Goal: Communication & Community: Answer question/provide support

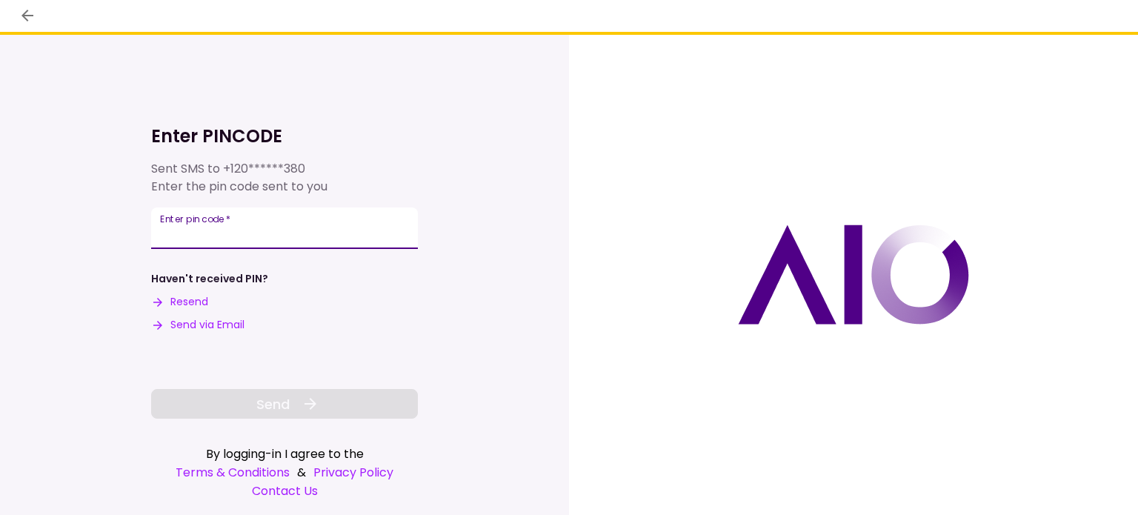
click at [190, 233] on input "Enter pin code   *" at bounding box center [284, 227] width 267 height 41
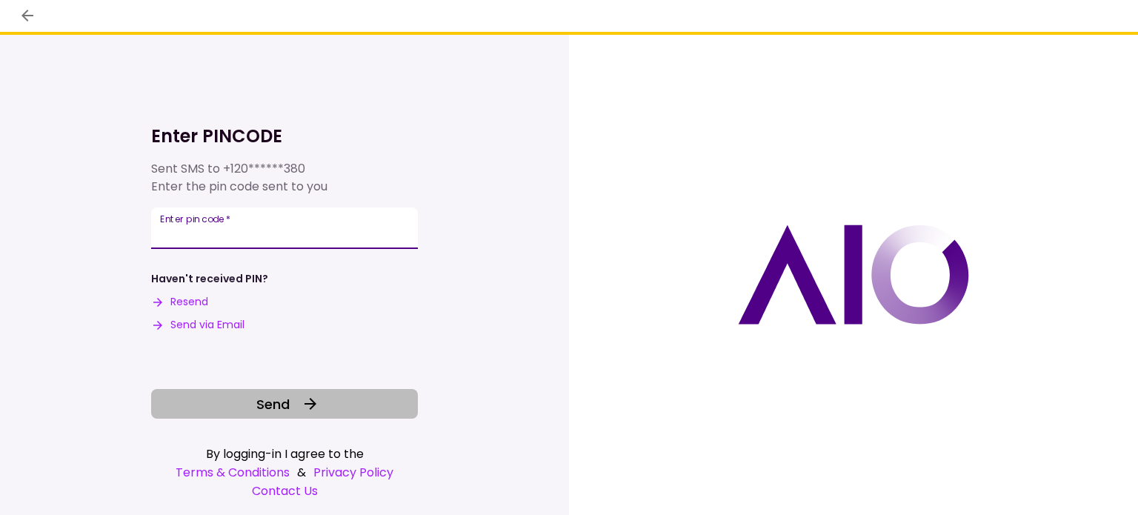
type input "******"
click at [273, 417] on button "Send" at bounding box center [284, 404] width 267 height 30
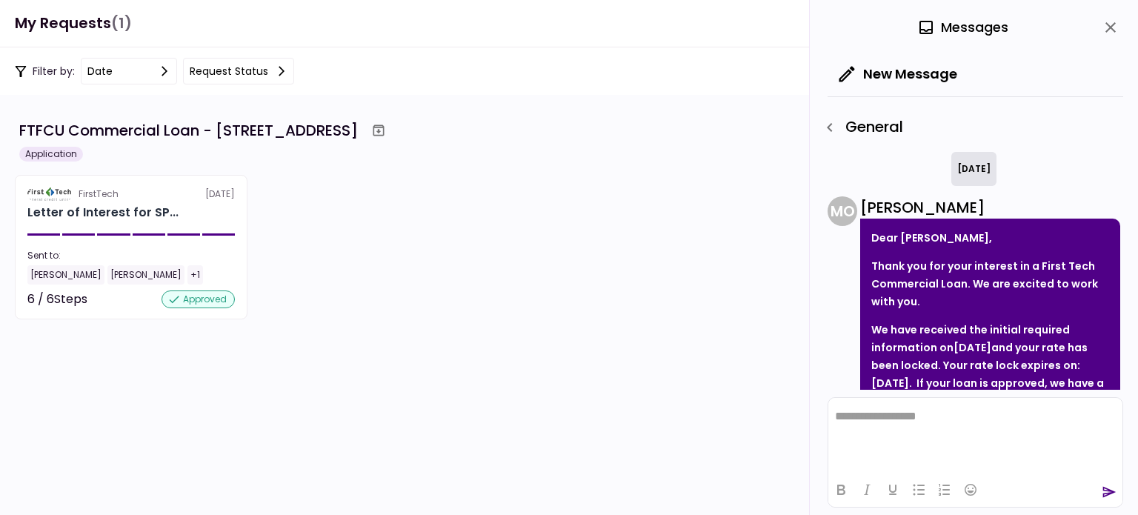
scroll to position [952, 0]
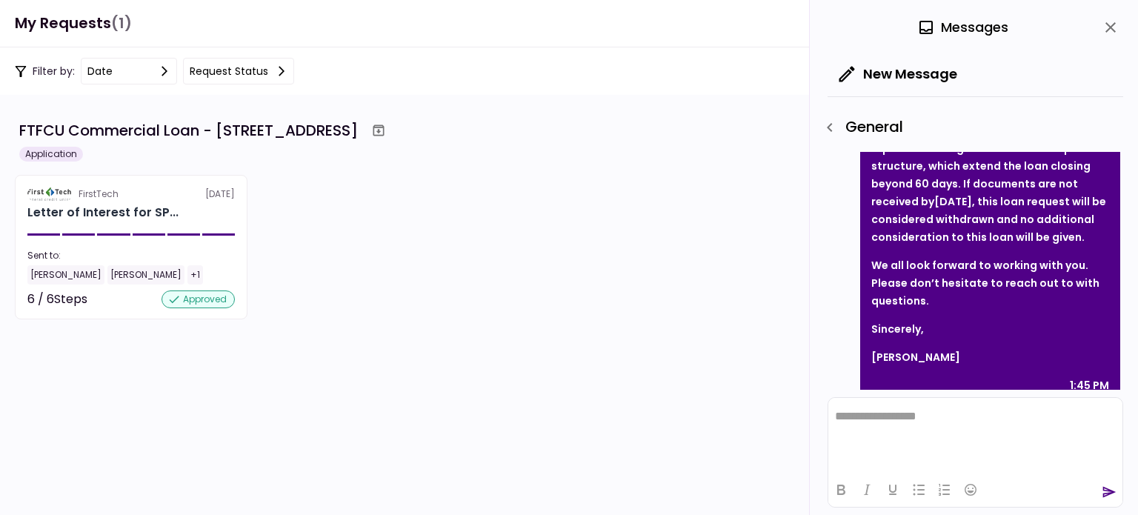
click at [952, 279] on p "We all look forward to working with you. Please don’t hesitate to reach out to …" at bounding box center [990, 282] width 238 height 53
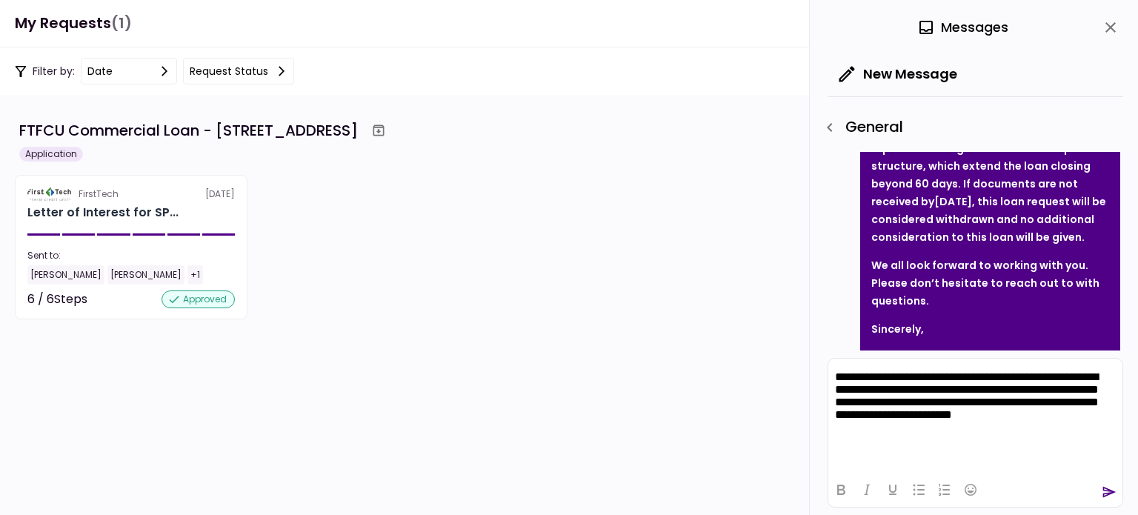
click at [1110, 488] on icon "send" at bounding box center [1109, 492] width 15 height 15
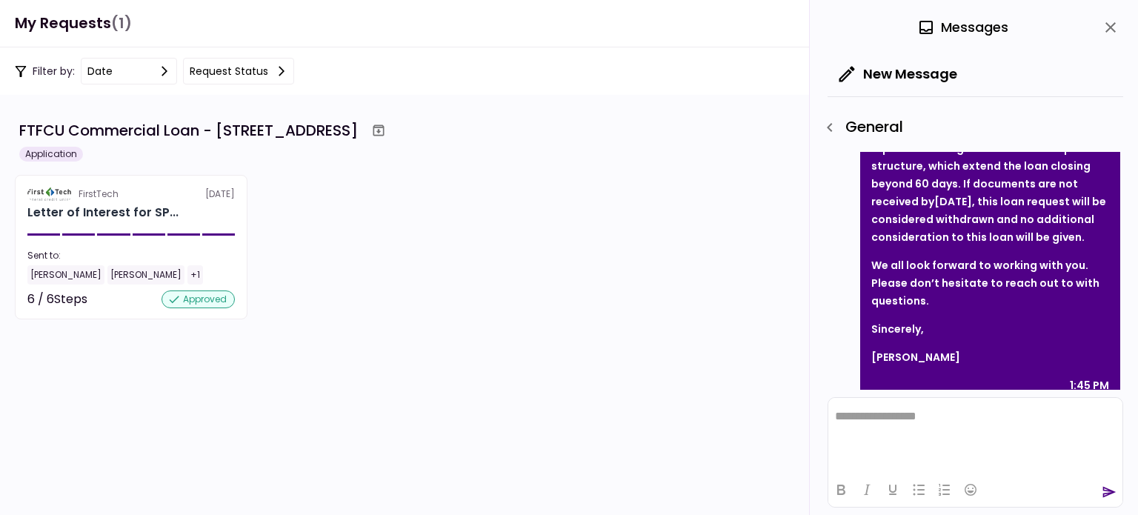
scroll to position [1145, 0]
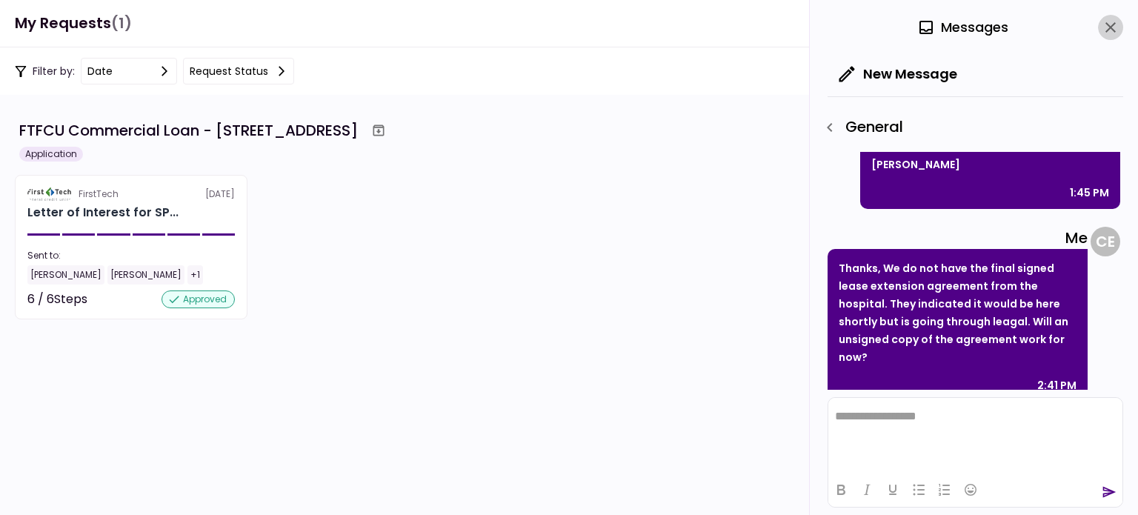
click at [1112, 32] on icon "close" at bounding box center [1111, 28] width 18 height 18
